Goal: Download file/media

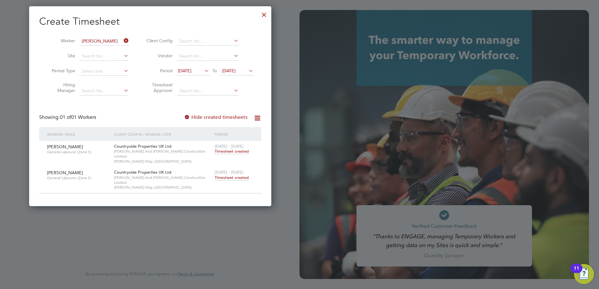
scroll to position [190, 242]
click at [231, 175] on span "Timesheet created" at bounding box center [232, 178] width 34 height 6
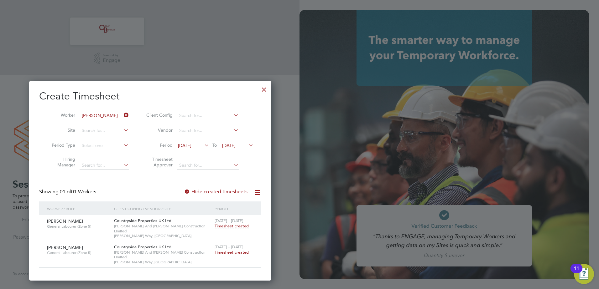
drag, startPoint x: 226, startPoint y: 242, endPoint x: 227, endPoint y: 246, distance: 3.6
click at [226, 245] on span "[DATE] - [DATE]" at bounding box center [229, 247] width 29 height 5
click at [227, 250] on span "Timesheet created" at bounding box center [232, 253] width 34 height 6
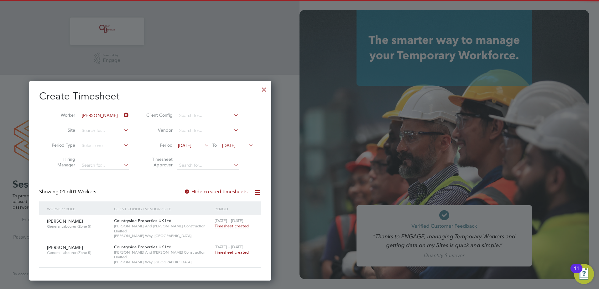
click at [235, 250] on span "Timesheet created" at bounding box center [232, 253] width 34 height 6
click at [264, 91] on div at bounding box center [263, 87] width 11 height 11
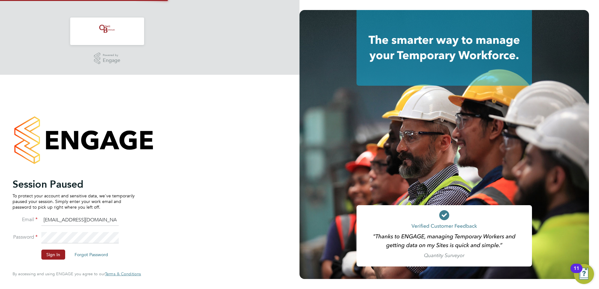
click at [268, 64] on app-barbie "Session Paused To protect your account and sensitive data, we've temporarily pa…" at bounding box center [299, 144] width 599 height 289
click at [55, 254] on button "Sign In" at bounding box center [53, 255] width 24 height 10
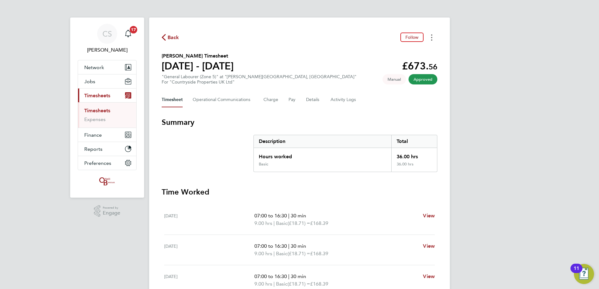
click at [431, 35] on button "Timesheets Menu" at bounding box center [431, 38] width 11 height 10
click at [394, 55] on link "Download timesheet" at bounding box center [399, 51] width 75 height 13
click at [483, 40] on div "CS Chloe Saffill Notifications 17 Applications: Network Team Members Businesses…" at bounding box center [299, 225] width 599 height 450
click at [433, 41] on div "Back Follow Anthony Burrage's Timesheet 22 - 28 Sept 2025 £673. 56 "General Lab…" at bounding box center [299, 229] width 301 height 422
drag, startPoint x: 433, startPoint y: 41, endPoint x: 430, endPoint y: 39, distance: 4.1
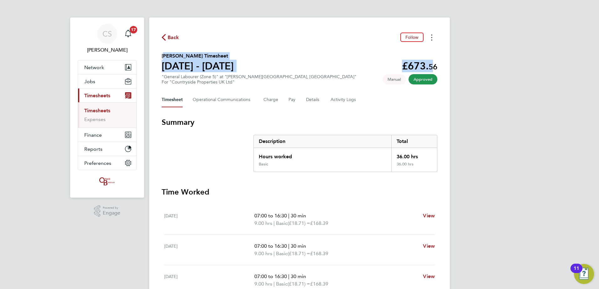
click at [430, 39] on button "Timesheets Menu" at bounding box center [431, 38] width 11 height 10
drag, startPoint x: 419, startPoint y: 54, endPoint x: 453, endPoint y: 52, distance: 33.6
click at [419, 54] on link "Download timesheet" at bounding box center [399, 51] width 75 height 13
click at [469, 52] on div "CS Chloe Saffill Notifications 17 Applications: Network Team Members Businesses…" at bounding box center [299, 225] width 599 height 450
drag, startPoint x: 547, startPoint y: 122, endPoint x: 256, endPoint y: 35, distance: 303.6
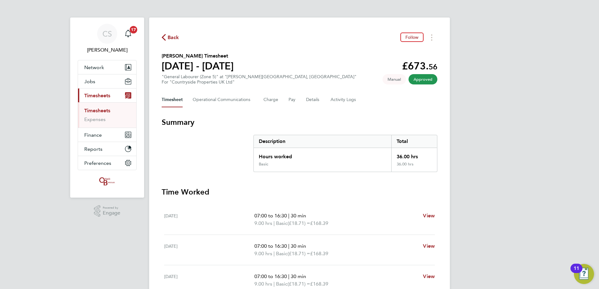
click at [546, 121] on div "CS Chloe Saffill Notifications 17 Applications: Network Team Members Businesses…" at bounding box center [299, 225] width 599 height 450
click at [168, 44] on div "Back Follow Anthony Burrage's Timesheet 22 - 28 Sept 2025 £673. 56 "General Lab…" at bounding box center [299, 229] width 301 height 422
click at [174, 38] on span "Back" at bounding box center [174, 38] width 12 height 8
